Goal: Obtain resource: Download file/media

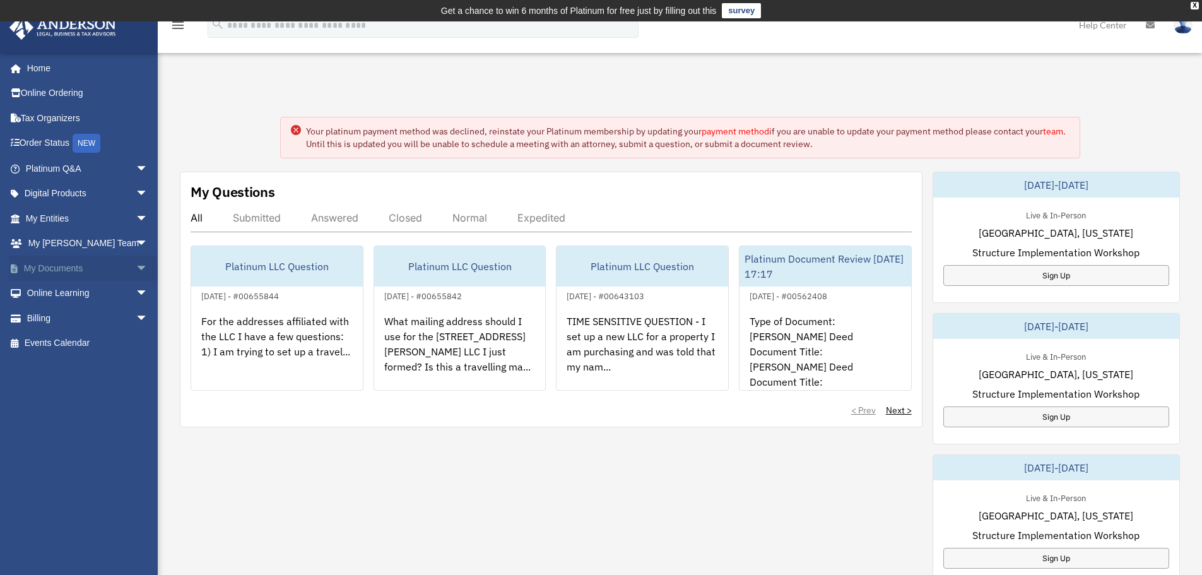
click at [74, 266] on link "My Documents arrow_drop_down" at bounding box center [88, 268] width 158 height 25
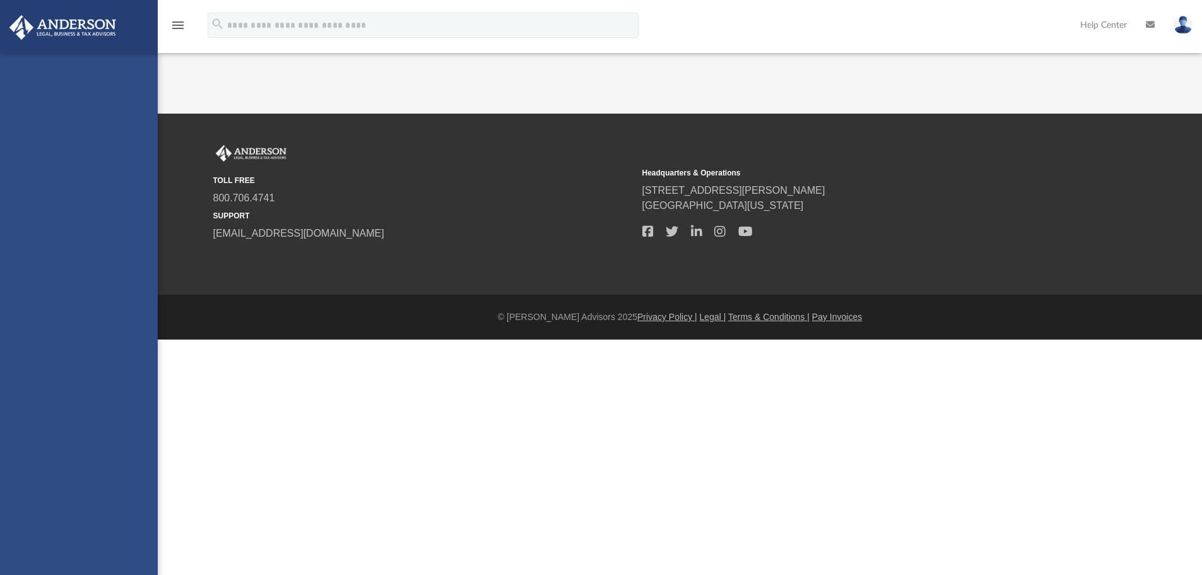
drag, startPoint x: 0, startPoint y: 0, endPoint x: 131, endPoint y: 266, distance: 296.6
click at [131, 266] on div "[EMAIL_ADDRESS][DOMAIN_NAME] Sign Out [EMAIL_ADDRESS][DOMAIN_NAME] Home Online …" at bounding box center [79, 340] width 158 height 575
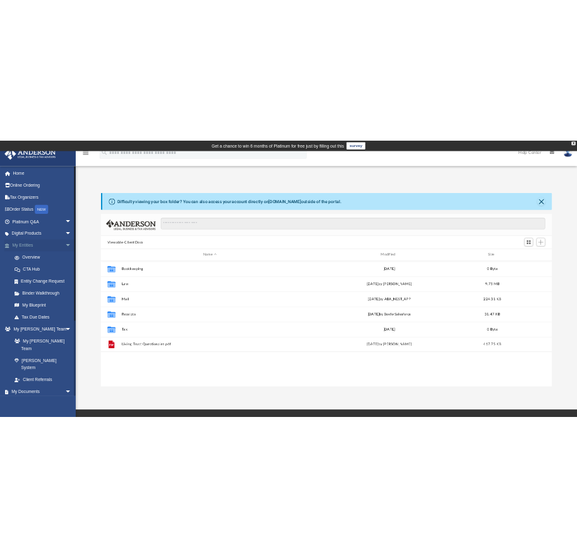
scroll to position [278, 930]
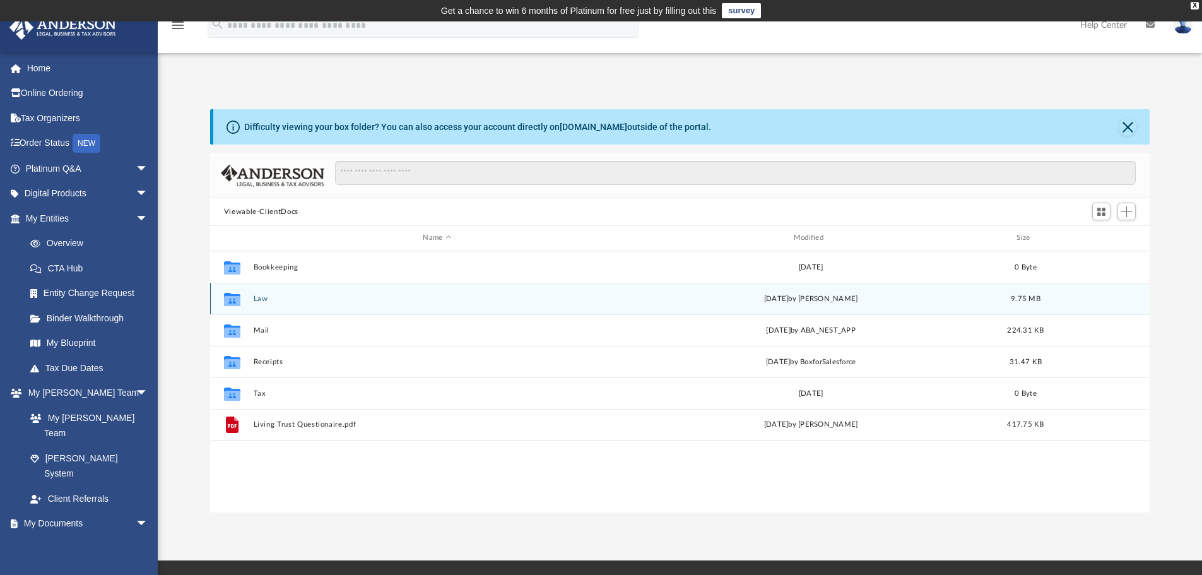
click at [293, 304] on div "Collaborated Folder Law [DATE] by [PERSON_NAME] 9.75 MB" at bounding box center [680, 299] width 940 height 32
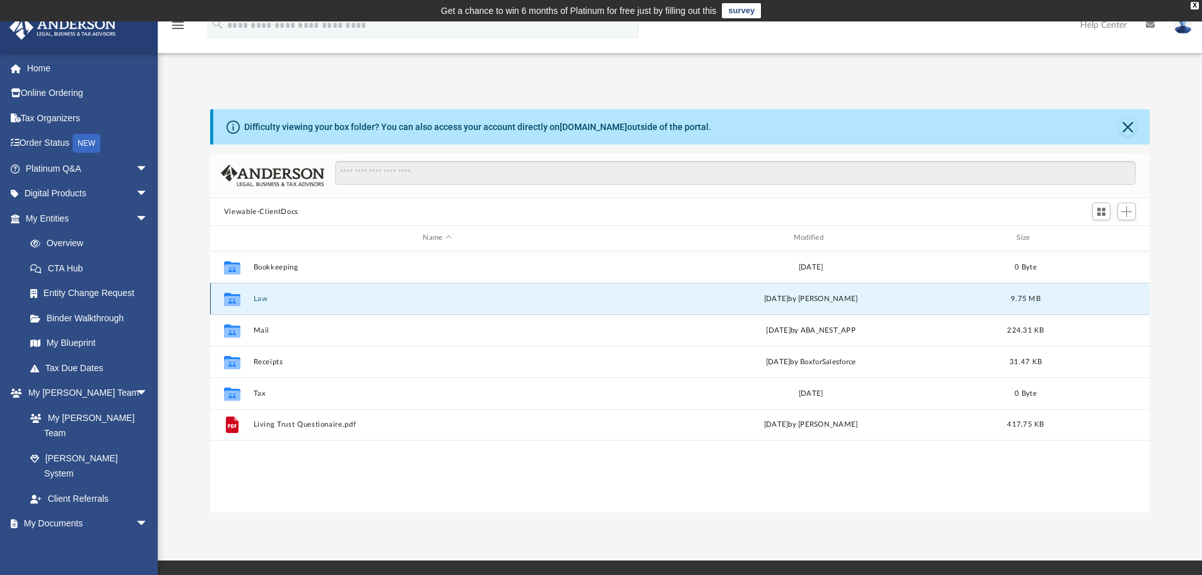
click at [237, 299] on icon "grid" at bounding box center [232, 300] width 16 height 10
click at [258, 297] on button "Law" at bounding box center [437, 299] width 368 height 8
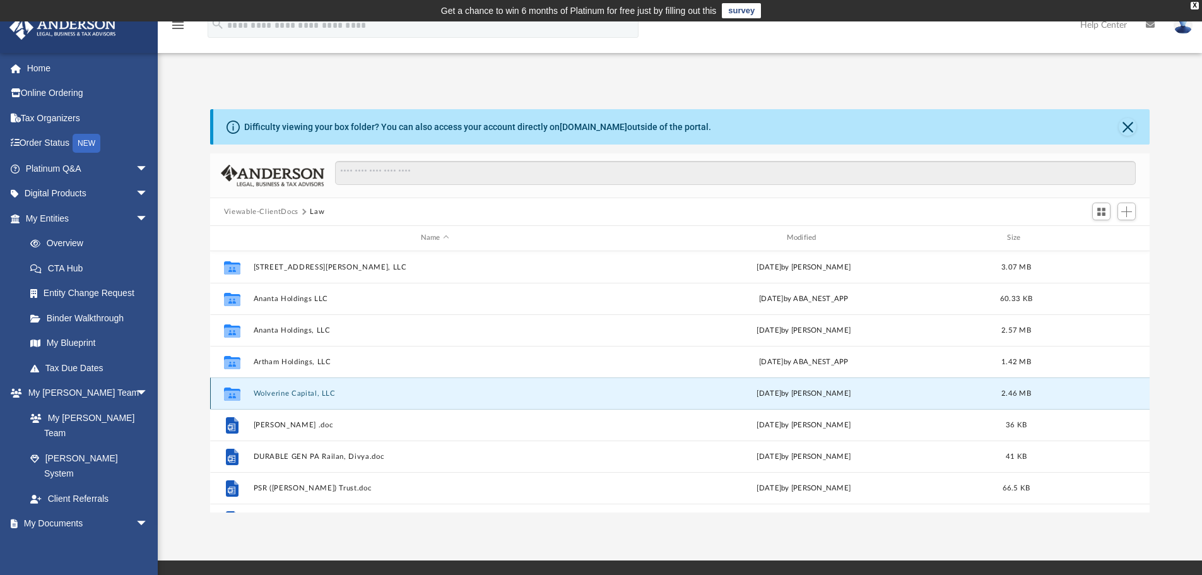
click at [286, 390] on button "Wolverine Capital, LLC" at bounding box center [434, 393] width 363 height 8
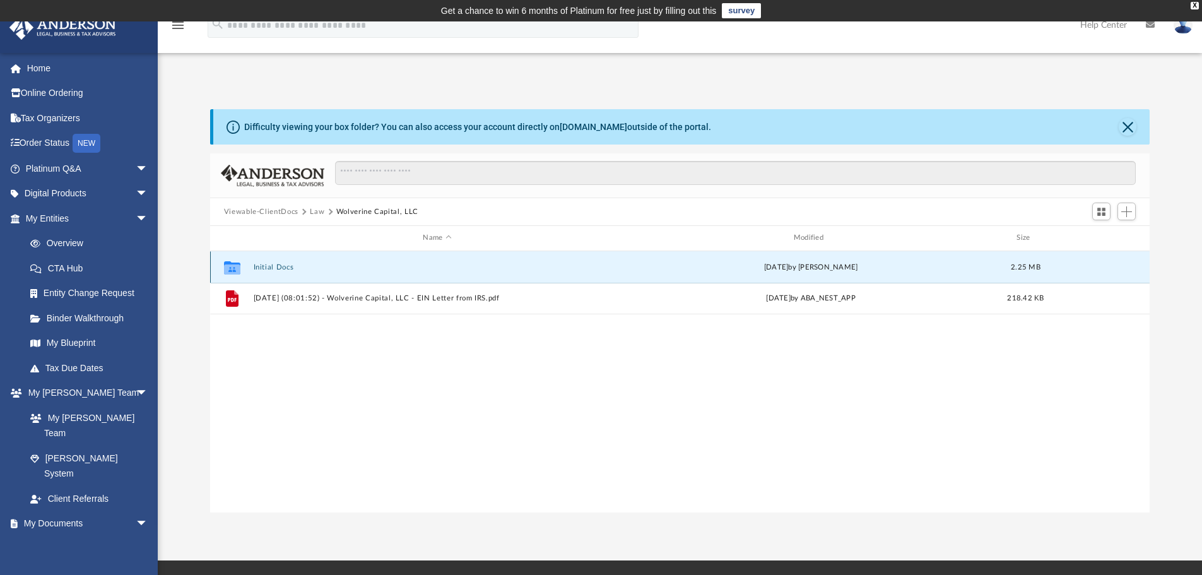
click at [270, 269] on button "Initial Docs" at bounding box center [437, 267] width 368 height 8
click at [263, 265] on button "Initial Docs" at bounding box center [437, 267] width 368 height 8
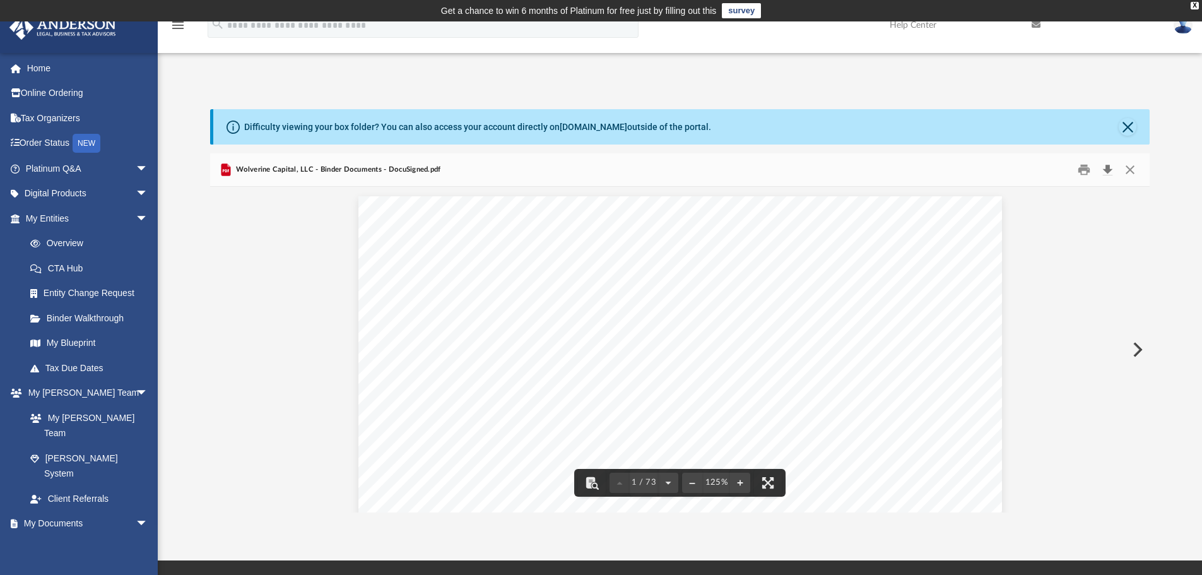
click at [1108, 168] on button "Download" at bounding box center [1107, 170] width 23 height 20
